Goal: Transaction & Acquisition: Purchase product/service

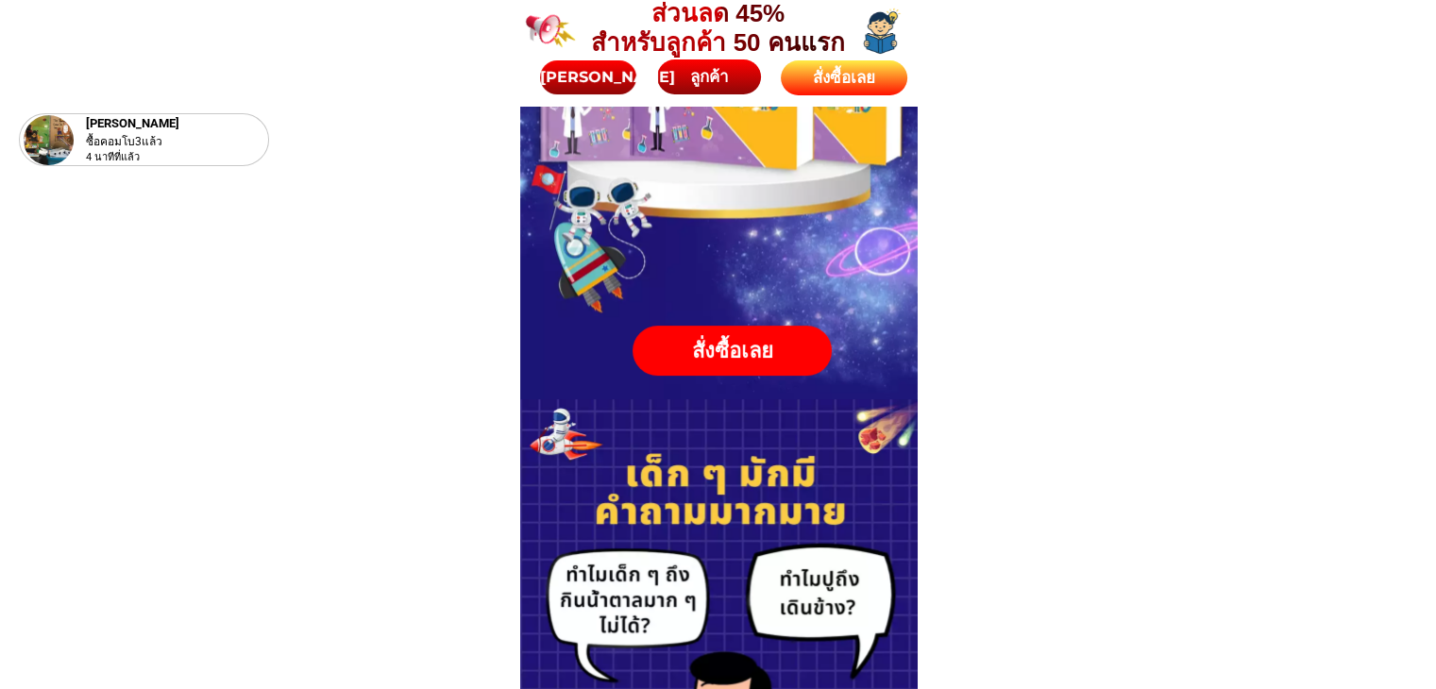
click at [827, 95] on div "สั่งซื้อเลย" at bounding box center [844, 77] width 127 height 35
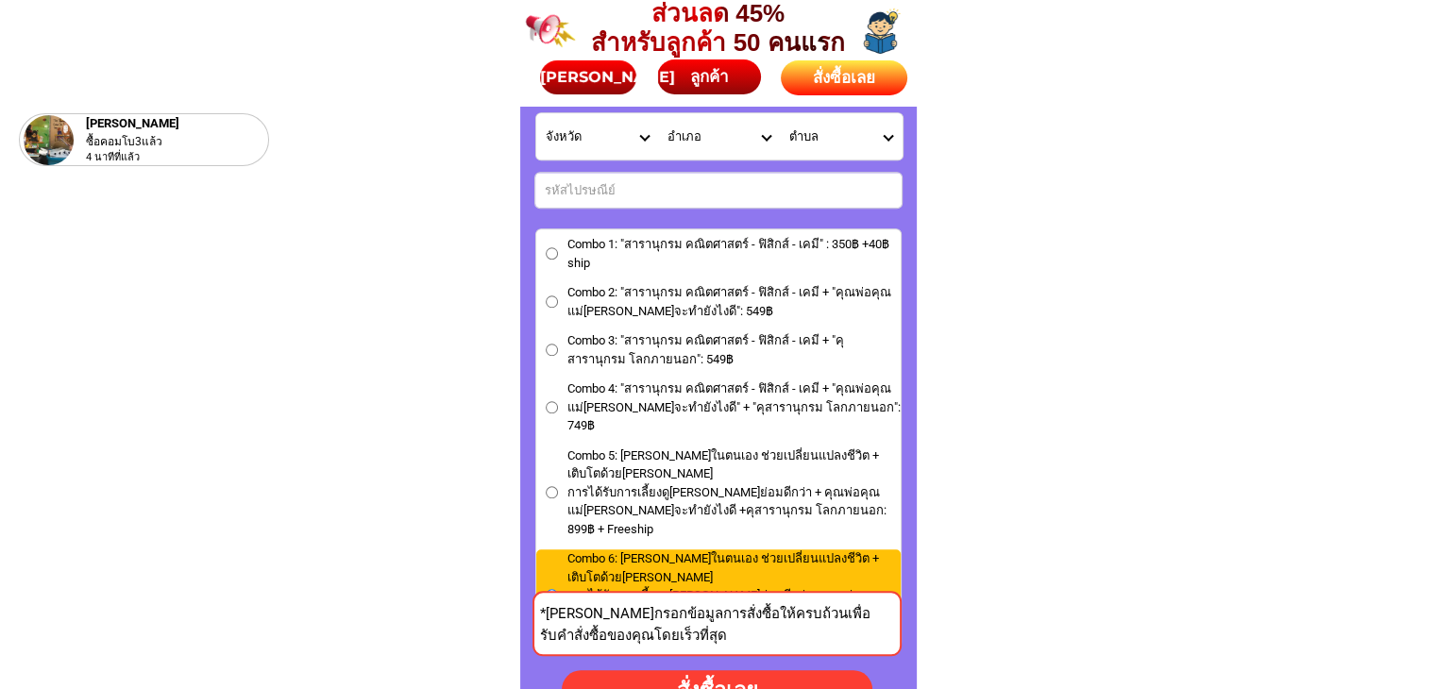
scroll to position [8637, 0]
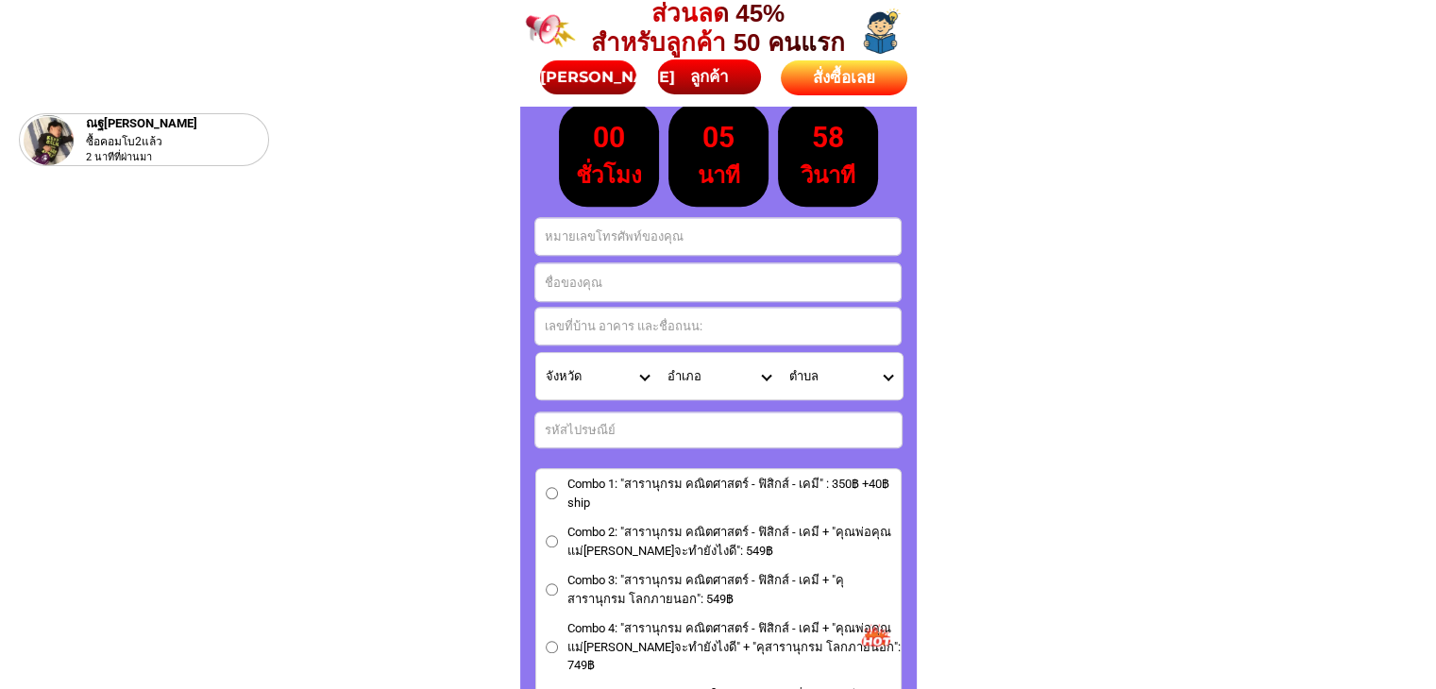
scroll to position [8354, 0]
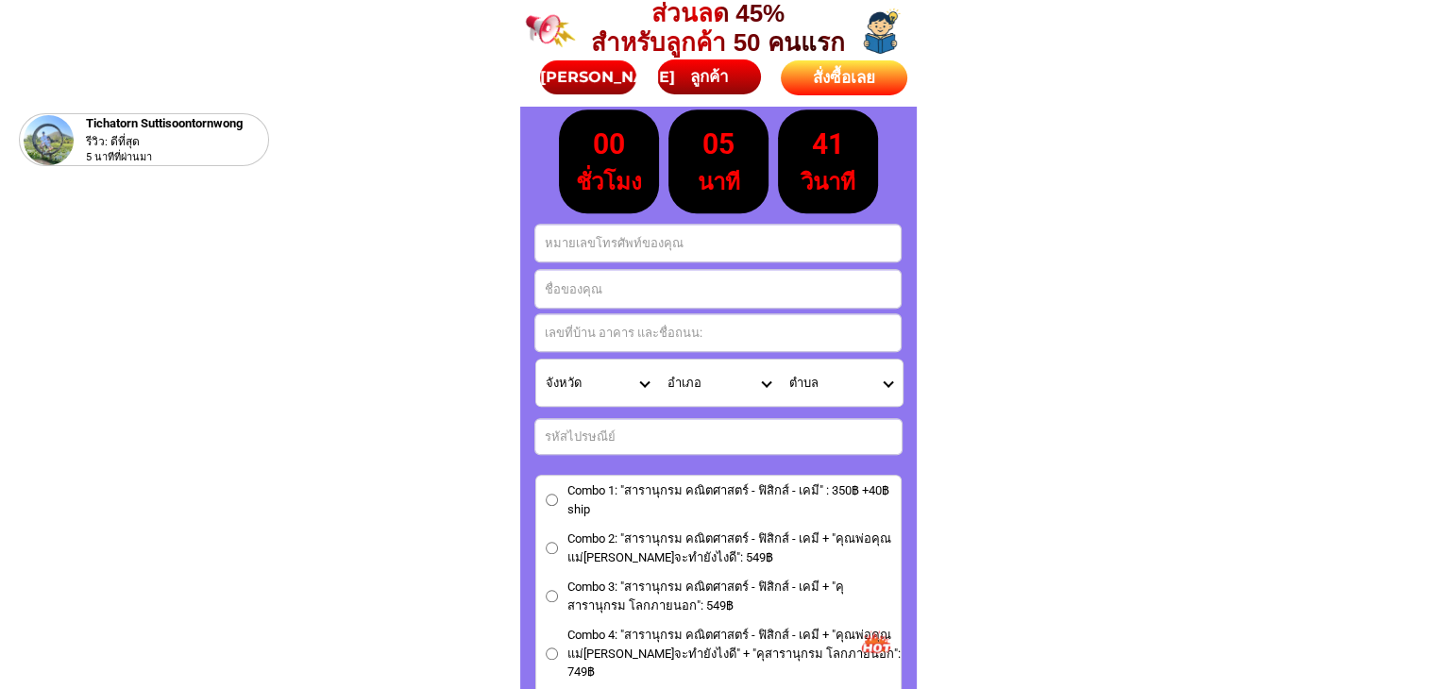
click at [590, 288] on input "Input full_name" at bounding box center [717, 289] width 365 height 38
paste input "ชื่อ เกษร ศิลปการกุล"
type input "ชื่อ เกษร ศิลปการกุล"
click at [629, 328] on input "Input address" at bounding box center [717, 332] width 365 height 37
paste input "หมู่บ้าน อภิทาวน์ 999/136 ซ.17 ถนนทางเข้าสนามบิน ต.บ้านเป็ด อ.เมือง จ.ขอนแก่น"
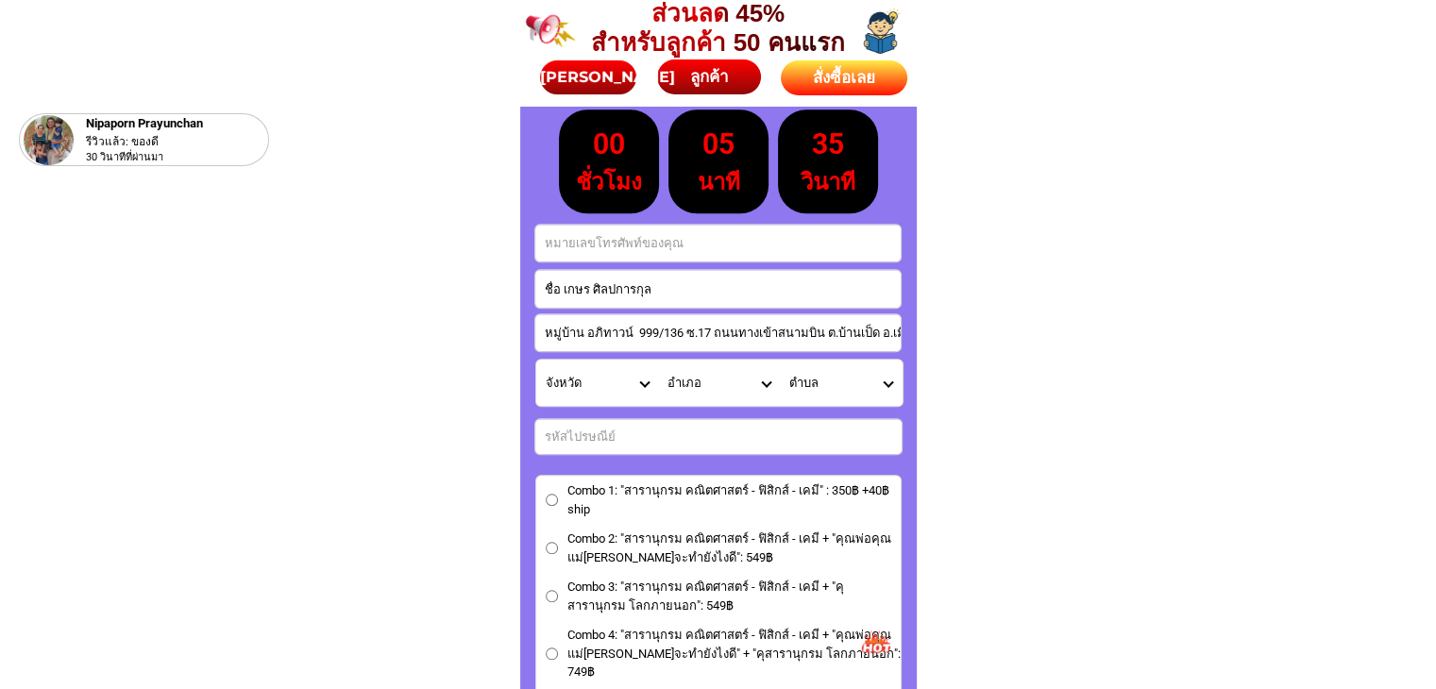
scroll to position [0, 68]
type input "หมู่บ้าน อภิทาวน์ 999/136 ซ.17 ถนนทางเข้าสนามบิน ต.บ้านเป็ด อ.เมือง จ.ขอนแก่น"
click at [645, 245] on input "Input phone_number" at bounding box center [717, 243] width 365 height 37
paste input "061-1749394"
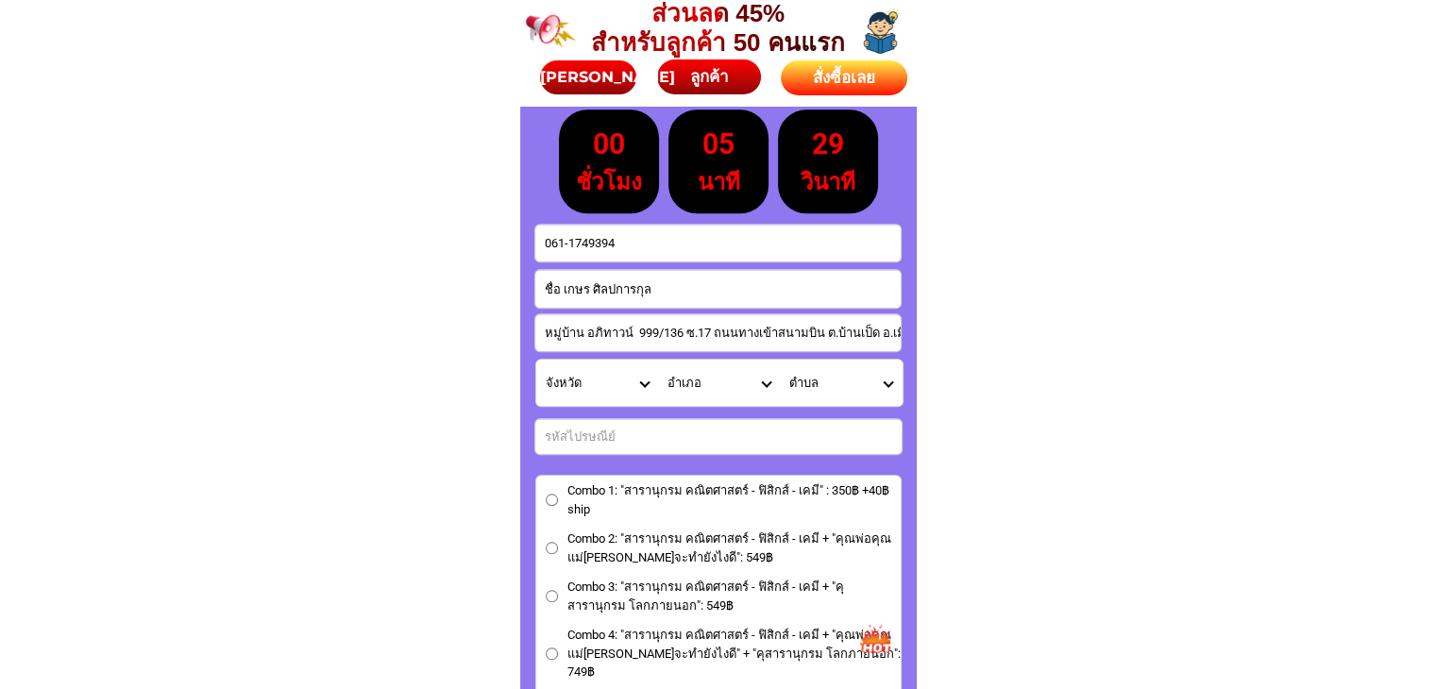
click at [569, 246] on input "061-1749394" at bounding box center [717, 243] width 365 height 37
click at [541, 246] on input "0611749394" at bounding box center [717, 243] width 365 height 37
type input "0611749394"
click at [634, 443] on input "Input number_input_1" at bounding box center [718, 436] width 366 height 35
paste input "40000"
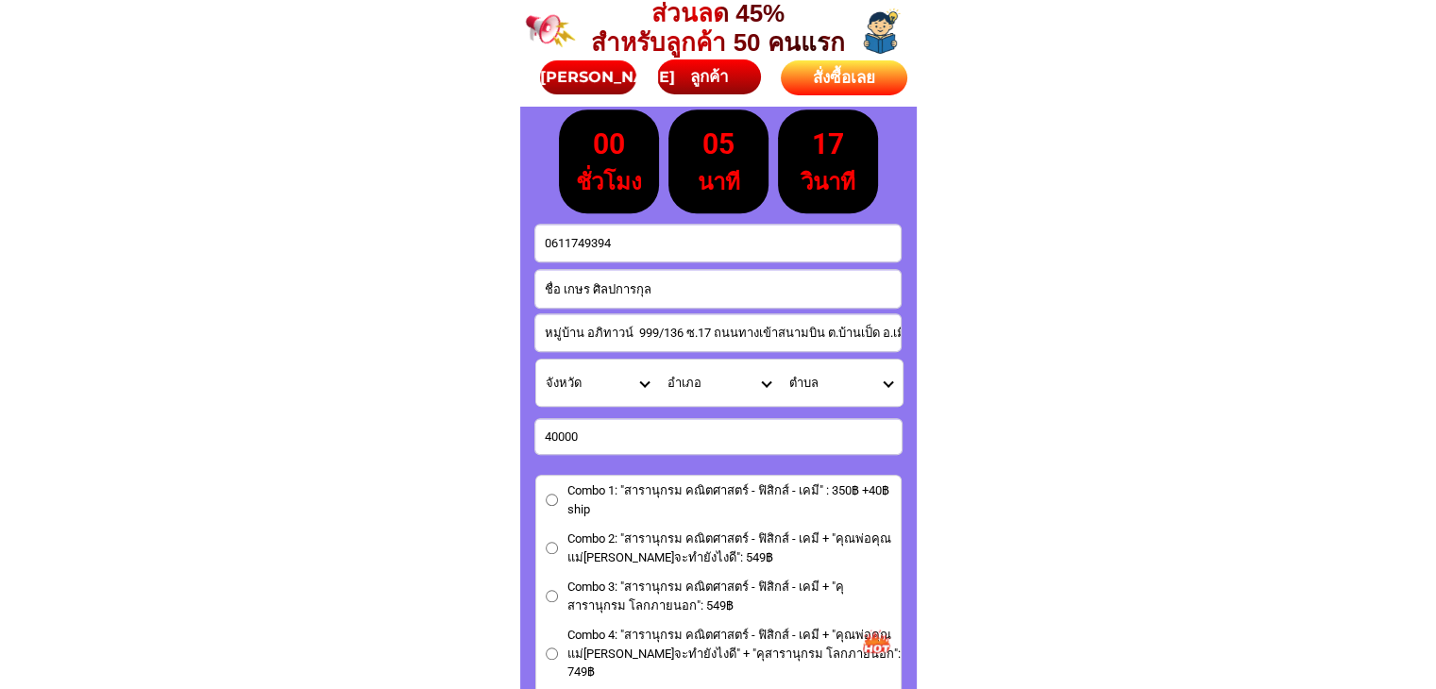
type input "40000"
click at [641, 323] on input "หมู่บ้าน อภิทาวน์ 999/136 ซ.17 ถนนทางเข้าสนามบิน ต.บ้านเป็ด อ.เมือง จ.ขอนแก่น" at bounding box center [717, 332] width 365 height 37
paste input "หมู่บ้าน อภิทาวน์ 999/136 ซ.17 ถนนทางเข้าสนามบิน ต.บ้านเป็ด อ.เมือง จ.ขอนแก่น"
type input "หมู่บ้าน อภิทาวน์ 999/136 ซ.17 ถนนทางเข้าสนามบิน ต.บ้านเป็ด อ.เมือง จ.ขอนแก่น"
click at [629, 379] on select "จังหวัด กระบี่/ Krabi กรุงเทพมหานคร/ [GEOGRAPHIC_DATA] กาญจนบุรี/ [GEOGRAPHIC_D…" at bounding box center [597, 383] width 122 height 46
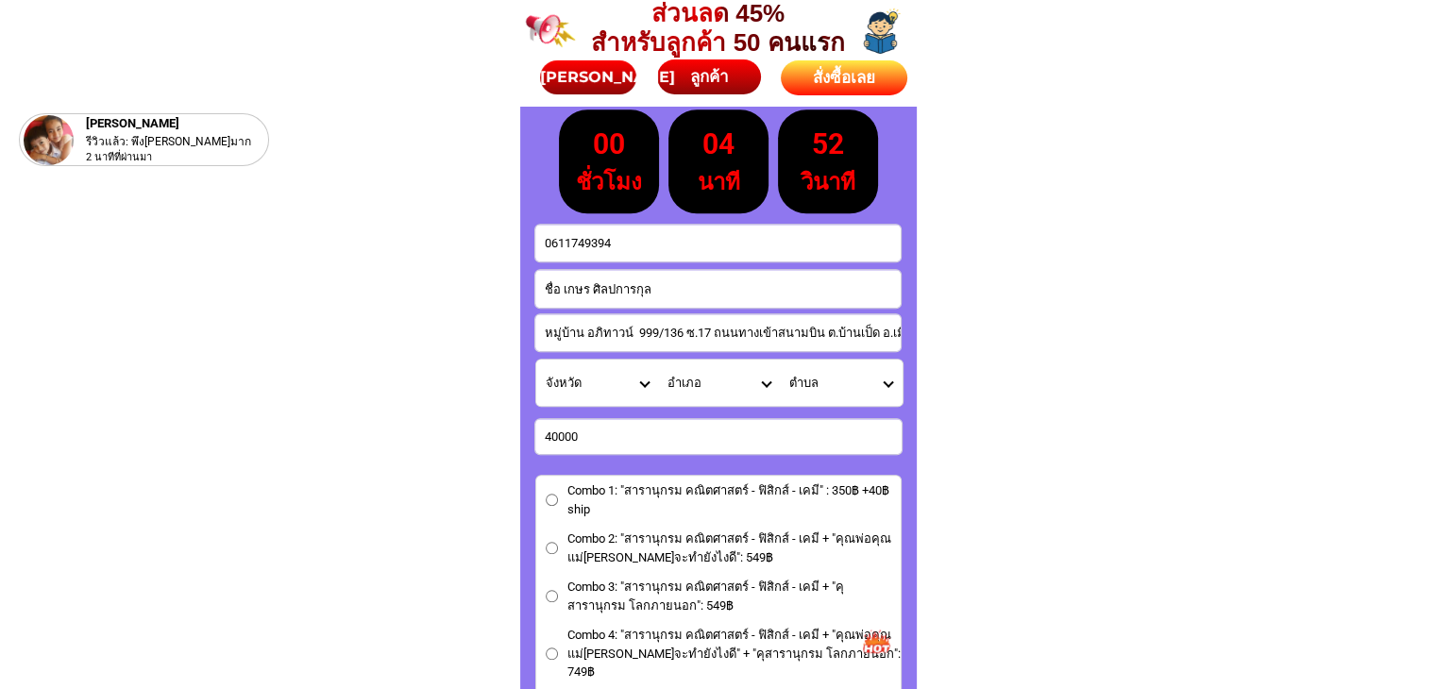
select select "66_R1908778"
click at [536, 360] on select "จังหวัด กระบี่/ Krabi กรุงเทพมหานคร/ [GEOGRAPHIC_DATA] กาญจนบุรี/ [GEOGRAPHIC_D…" at bounding box center [597, 383] width 122 height 46
click at [764, 382] on select "อำเภอ กระนวน/ Kranuan เขาสวนกวาง/ [GEOGRAPHIC_DATA] [PERSON_NAME]ไชย/ Khok Pho …" at bounding box center [719, 383] width 122 height 46
select select "66_R824"
click at [658, 360] on select "อำเภอ กระนวน/ Kranuan เขาสวนกวาง/ [GEOGRAPHIC_DATA] [PERSON_NAME]ไชย/ Khok Pho …" at bounding box center [719, 383] width 122 height 46
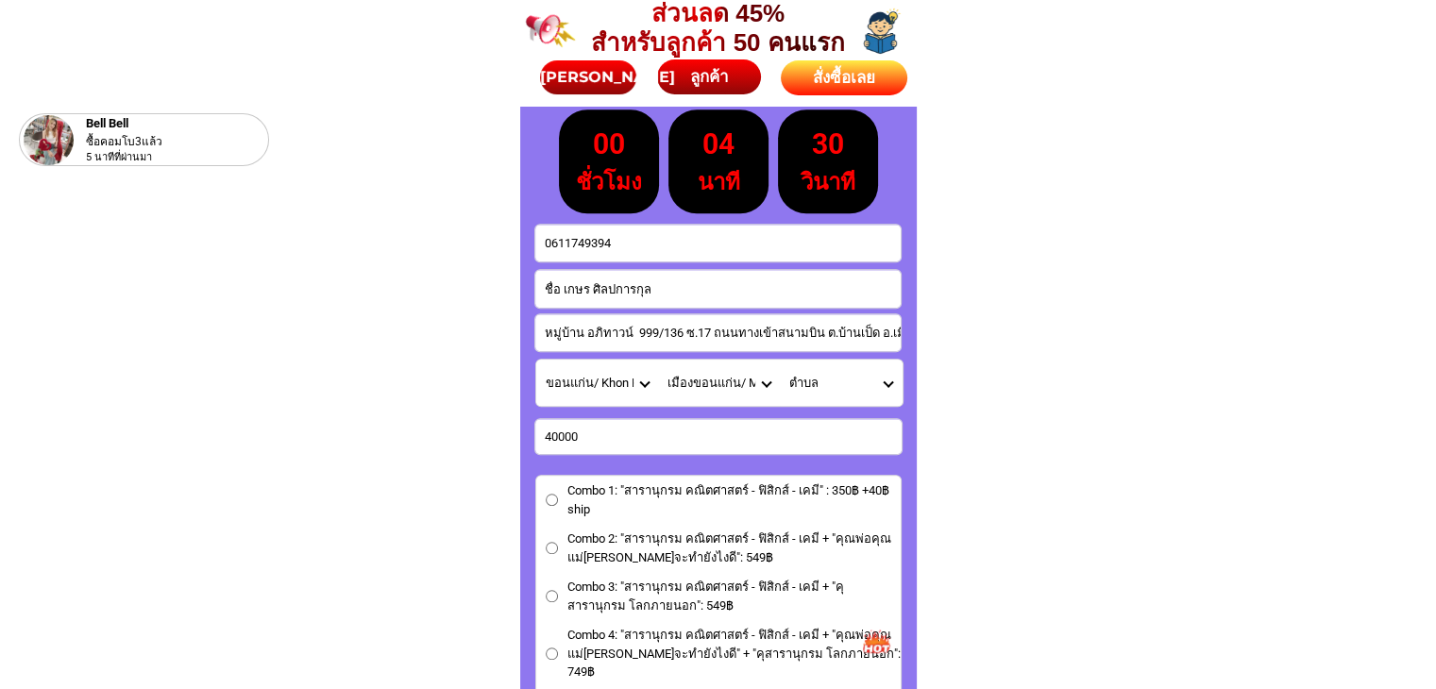
click at [883, 381] on select "ตำบล โคกสี/ Khok Si [PERSON_NAME]ช้าง/ Don Chang [PERSON_NAME]หัน/ Don Han แดงใ…" at bounding box center [841, 383] width 122 height 46
click at [885, 381] on select "ตำบล โคกสี/ Khok Si [PERSON_NAME]ช้าง/ Don Chang [PERSON_NAME]หัน/ Don Han แดงใ…" at bounding box center [841, 383] width 122 height 46
click at [895, 382] on select "ตำบล โคกสี/ Khok Si [PERSON_NAME]ช้าง/ Don Chang [PERSON_NAME]หัน/ Don Han แดงใ…" at bounding box center [841, 383] width 122 height 46
select select "66_R0002884"
click at [780, 360] on select "ตำบล โคกสี/ Khok Si [PERSON_NAME]ช้าง/ Don Chang [PERSON_NAME]หัน/ Don Han แดงใ…" at bounding box center [841, 383] width 122 height 46
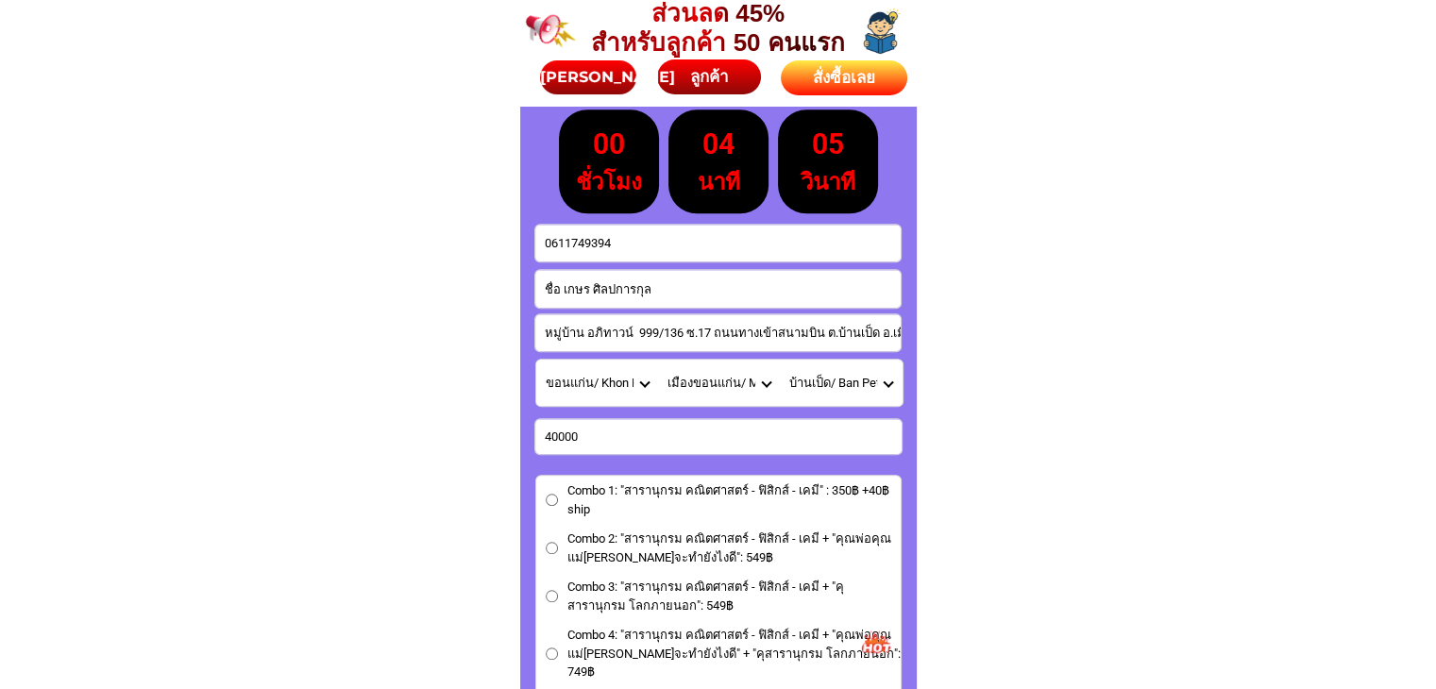
click at [886, 381] on select "ตำบล โคกสี/ Khok Si [PERSON_NAME]ช้าง/ Don Chang [PERSON_NAME]หัน/ Don Han แดงใ…" at bounding box center [841, 383] width 122 height 46
click at [780, 360] on select "ตำบล โคกสี/ Khok Si [PERSON_NAME]ช้าง/ Don Chang [PERSON_NAME]หัน/ Don Han แดงใ…" at bounding box center [841, 383] width 122 height 46
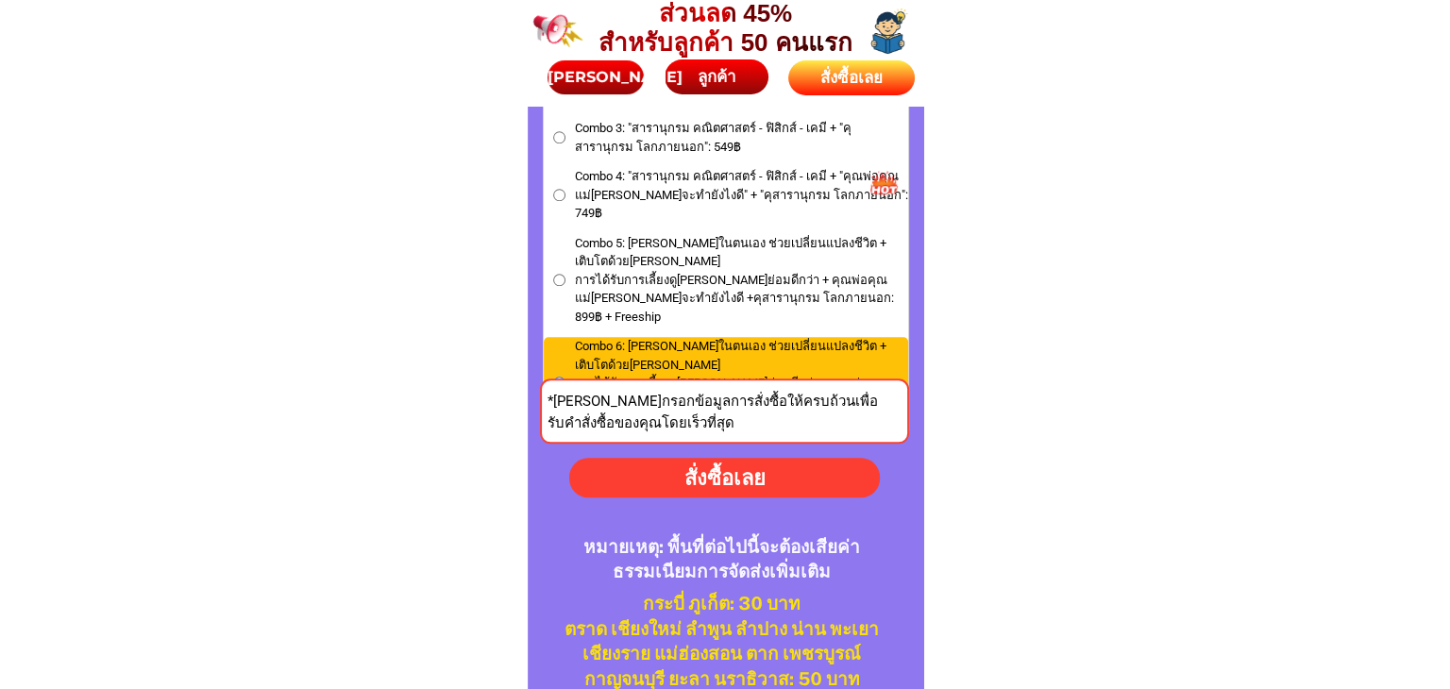
scroll to position [8826, 0]
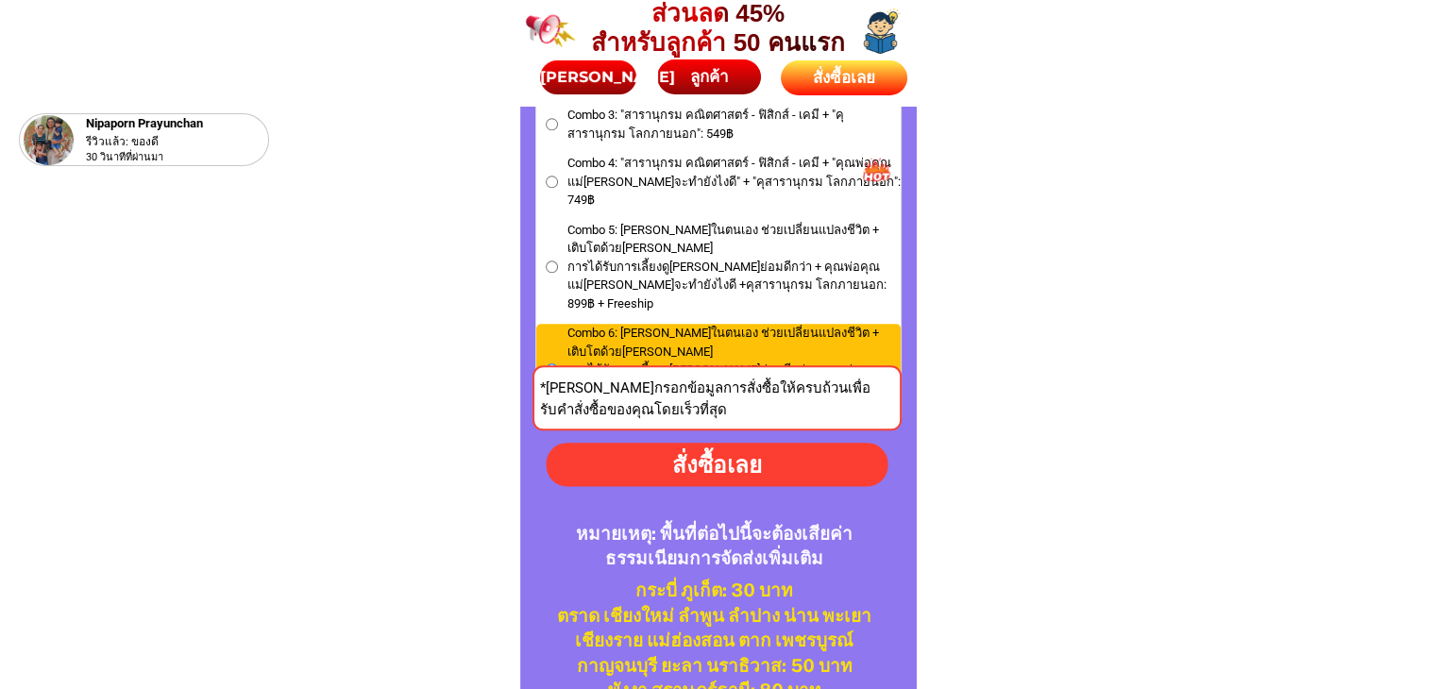
click at [752, 467] on div "สั่งซื้อเลย" at bounding box center [717, 465] width 342 height 34
type input "หมู่บ้าน อภิทาวน์ 999/136 ซ.17 ถนนทางเข้าสนามบิน ต.บ้านเป็ด อ.เมือง จ.ขอนแก่น"
radio input "true"
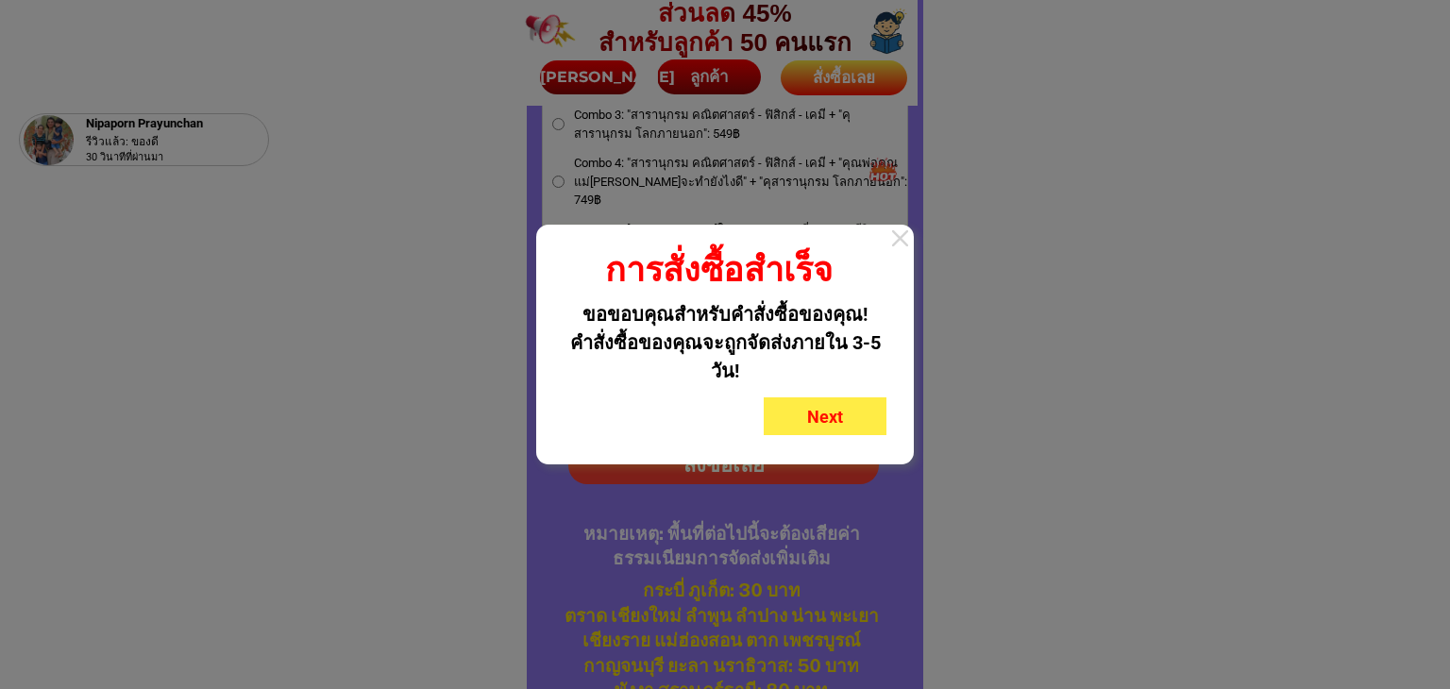
click at [843, 416] on div "Next" at bounding box center [825, 416] width 123 height 25
